Goal: Use online tool/utility: Use online tool/utility

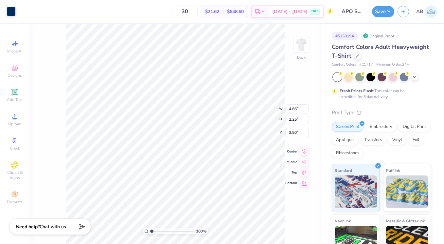
type input "3.00"
click at [392, 10] on button "Save" at bounding box center [383, 10] width 22 height 11
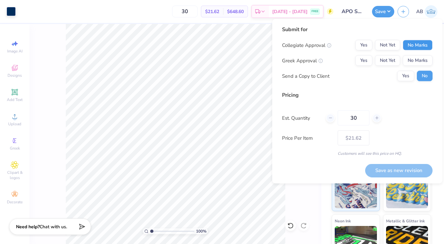
click at [413, 46] on button "No Marks" at bounding box center [418, 45] width 30 height 10
click at [384, 64] on button "Not Yet" at bounding box center [387, 60] width 25 height 10
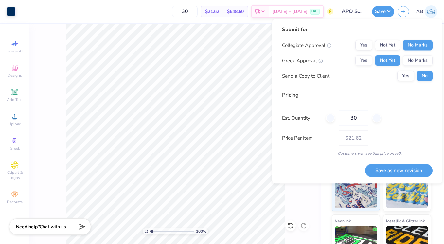
click at [416, 82] on div "Submit for Collegiate Approval Yes Not Yet No Marks Greek Approval Yes Not Yet …" at bounding box center [357, 56] width 151 height 61
click at [411, 79] on button "Yes" at bounding box center [405, 76] width 17 height 10
click at [354, 118] on input "30" at bounding box center [354, 117] width 32 height 15
type input "60"
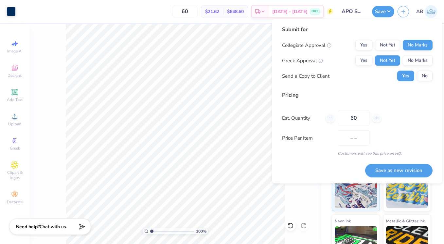
type input "$19.35"
type input "60"
click at [403, 171] on button "Save as new revision" at bounding box center [398, 169] width 67 height 13
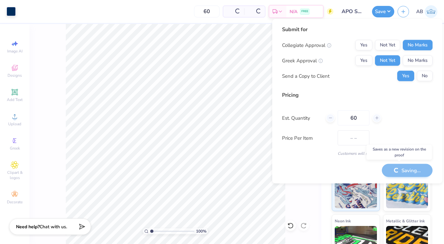
type input "$19.35"
